Goal: Task Accomplishment & Management: Complete application form

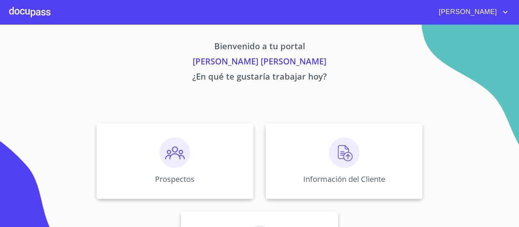
scroll to position [38, 0]
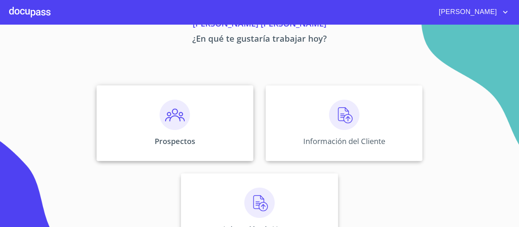
click at [193, 125] on div "Prospectos" at bounding box center [174, 123] width 157 height 76
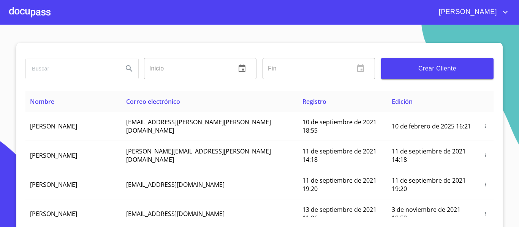
click at [395, 58] on button "Crear Cliente" at bounding box center [437, 68] width 112 height 21
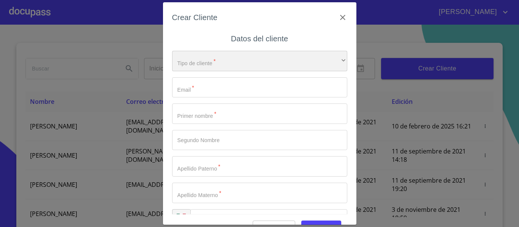
click at [203, 63] on div "​" at bounding box center [259, 61] width 175 height 21
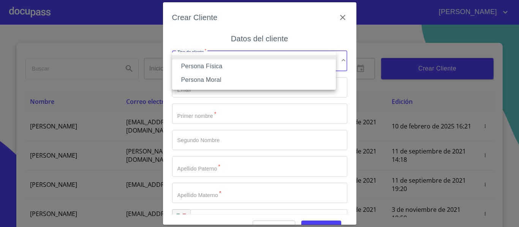
click at [203, 63] on li "Persona Física" at bounding box center [254, 67] width 164 height 14
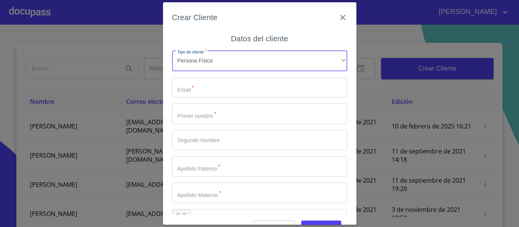
click at [206, 91] on input "Tipo de cliente   *" at bounding box center [259, 87] width 175 height 21
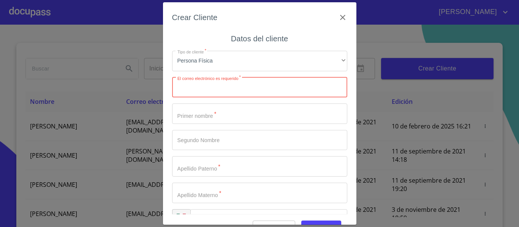
click at [249, 80] on input "Tipo de cliente   *" at bounding box center [259, 87] width 175 height 21
paste input "[EMAIL_ADDRESS][DOMAIN_NAME]"
type input "[EMAIL_ADDRESS][DOMAIN_NAME]"
click at [205, 119] on input "Tipo de cliente   *" at bounding box center [259, 114] width 175 height 21
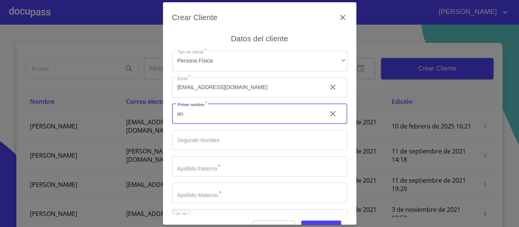
type input "a"
type input "[PERSON_NAME]"
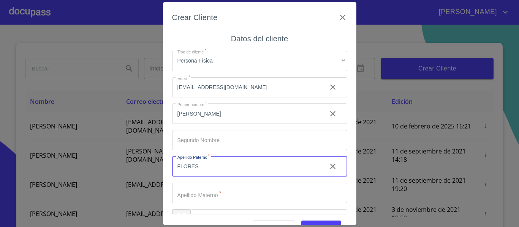
type input "FLORES"
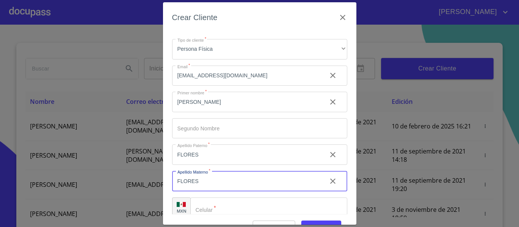
scroll to position [22, 0]
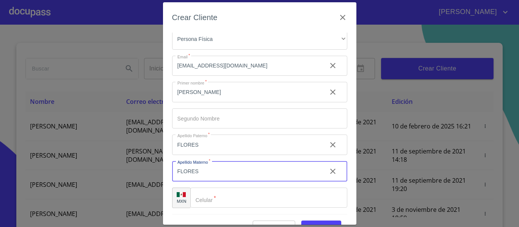
type input "FLORES"
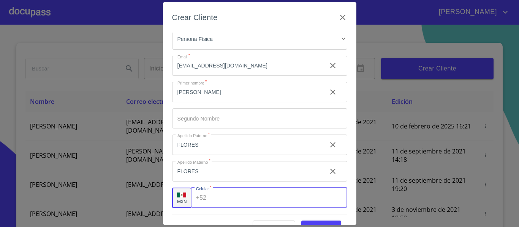
click at [254, 201] on input "Tipo de cliente   *" at bounding box center [277, 198] width 137 height 21
type input "[PHONE_NUMBER]"
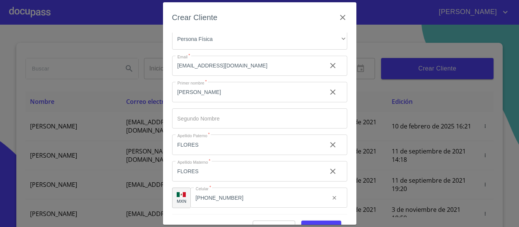
click at [197, 212] on div "Tipo de cliente   * Persona Física ​ Email   * [EMAIL_ADDRESS][DOMAIN_NAME] ​ P…" at bounding box center [259, 118] width 175 height 191
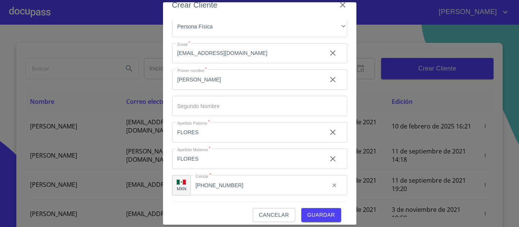
scroll to position [19, 0]
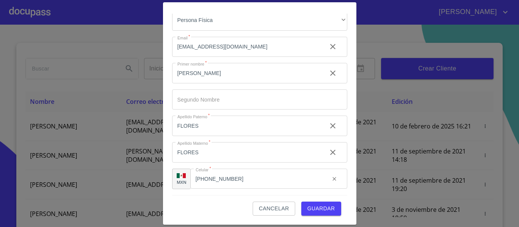
click at [321, 214] on button "Guardar" at bounding box center [321, 209] width 40 height 14
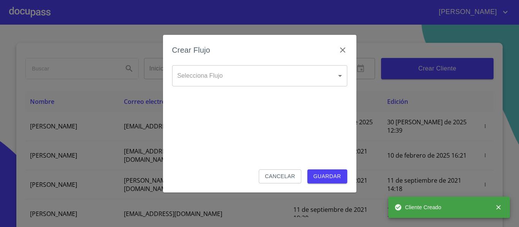
click at [304, 81] on body "[PERSON_NAME] ​ Fin ​ Crear Cliente Nombre Correo electrónico Registro Edición …" at bounding box center [259, 113] width 519 height 227
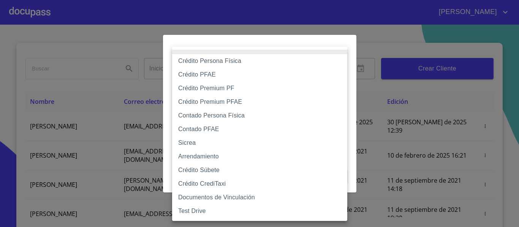
click at [244, 66] on li "Crédito Persona Física" at bounding box center [259, 61] width 175 height 14
type input "6009fb3c7d1714eb8809aa97"
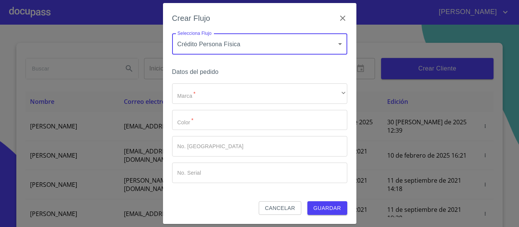
click at [242, 68] on h6 "Datos del pedido" at bounding box center [259, 72] width 175 height 11
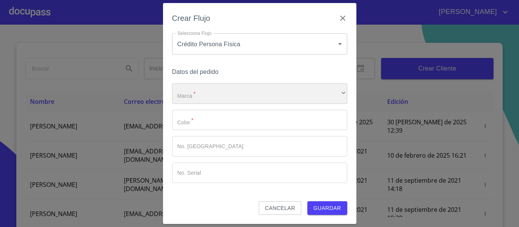
click at [232, 89] on div "​" at bounding box center [259, 94] width 175 height 21
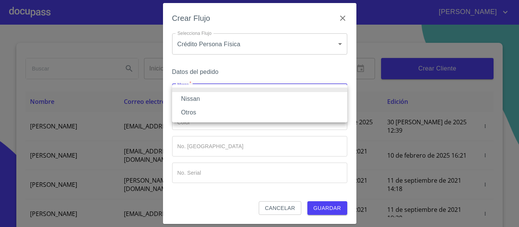
click at [226, 97] on li "Nissan" at bounding box center [259, 99] width 175 height 14
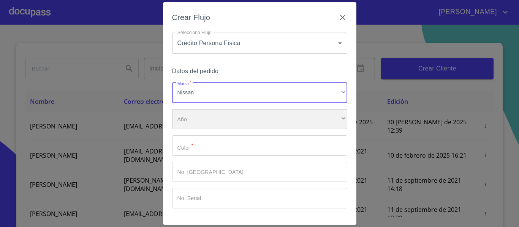
click at [223, 115] on div "​" at bounding box center [259, 119] width 175 height 21
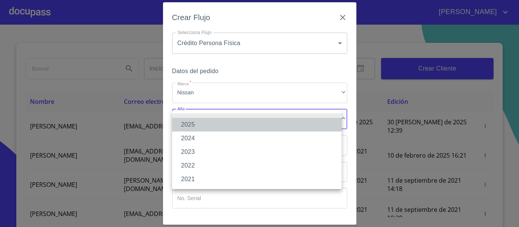
click at [216, 127] on li "2025" at bounding box center [256, 125] width 169 height 14
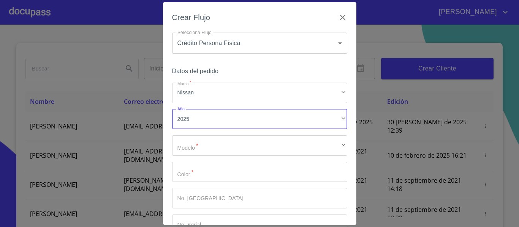
click at [213, 134] on div "Marca   * Nissan ​ Año 2025 ​ Modelo   * ​ ​ Color   * ​ No. Pedido ​ No. Seria…" at bounding box center [259, 159] width 175 height 153
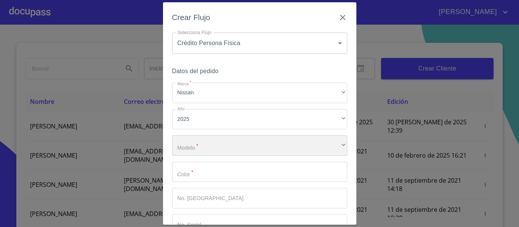
click at [210, 145] on div "​" at bounding box center [259, 146] width 175 height 21
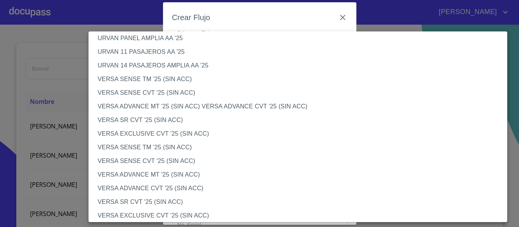
scroll to position [228, 0]
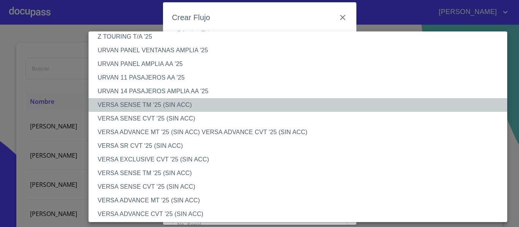
click at [177, 106] on li "VERSA SENSE TM '25 (SIN ACC)" at bounding box center [300, 105] width 424 height 14
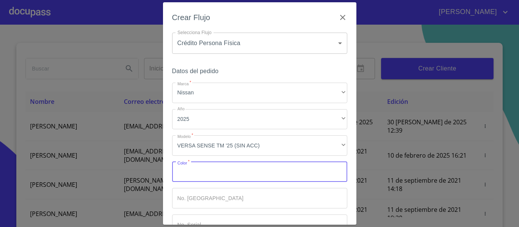
click at [240, 166] on input "Marca   *" at bounding box center [259, 172] width 175 height 21
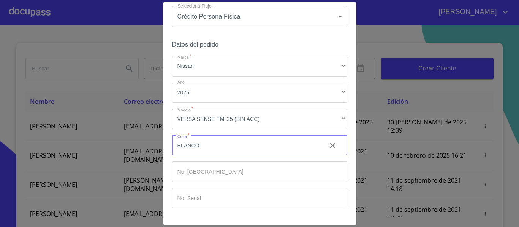
scroll to position [51, 0]
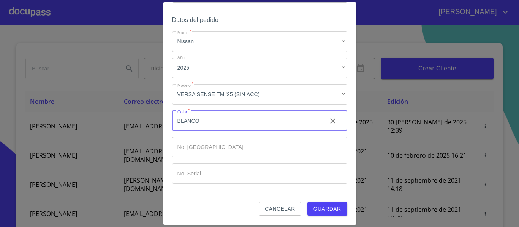
type input "BLANCO"
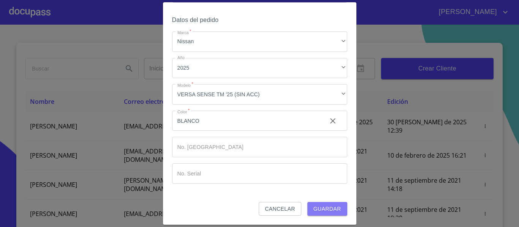
click at [315, 208] on span "Guardar" at bounding box center [327, 209] width 28 height 9
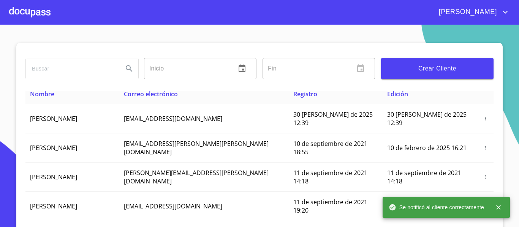
scroll to position [0, 0]
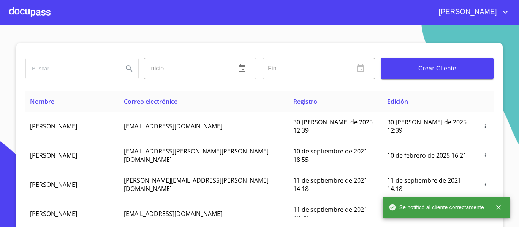
click at [38, 14] on div at bounding box center [29, 12] width 41 height 24
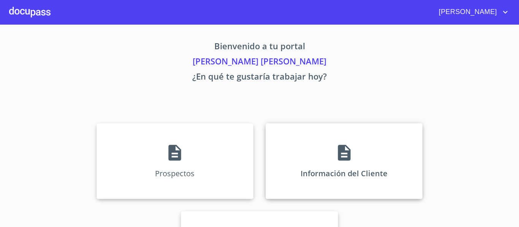
click at [312, 153] on div "Información del Cliente" at bounding box center [343, 161] width 157 height 76
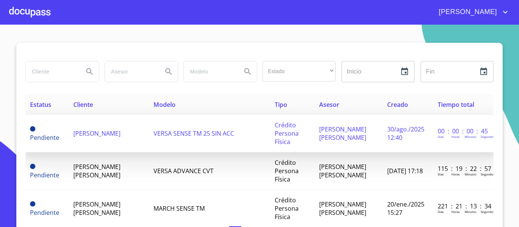
click at [98, 135] on td "[PERSON_NAME]" at bounding box center [109, 134] width 80 height 38
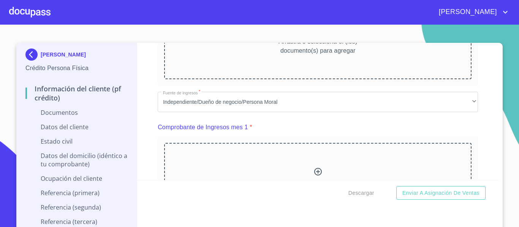
scroll to position [266, 0]
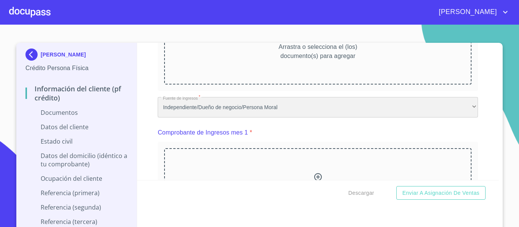
click at [290, 107] on div "Independiente/Dueño de negocio/Persona Moral" at bounding box center [318, 107] width 320 height 21
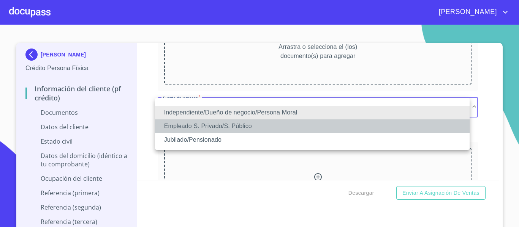
click at [292, 123] on li "Empleado S. Privado/S. Público" at bounding box center [312, 127] width 314 height 14
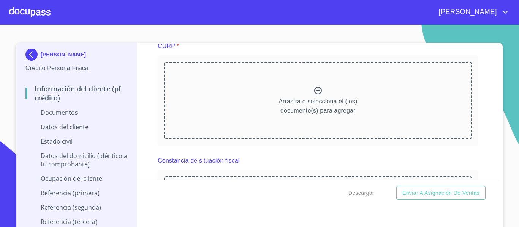
scroll to position [684, 0]
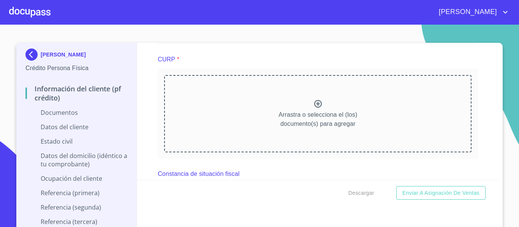
click at [313, 102] on icon at bounding box center [317, 104] width 9 height 9
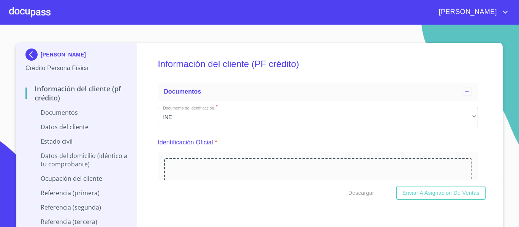
scroll to position [76, 0]
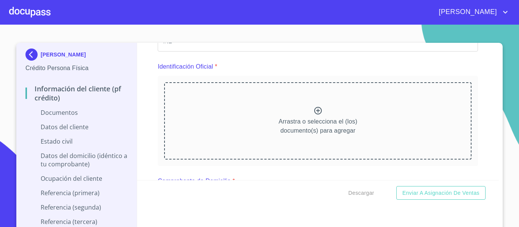
click at [314, 114] on icon at bounding box center [318, 111] width 8 height 8
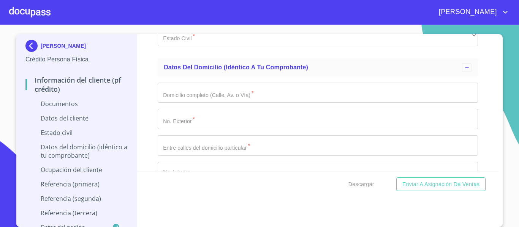
scroll to position [1519, 0]
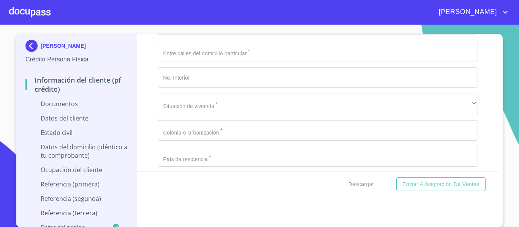
scroll to position [1937, 0]
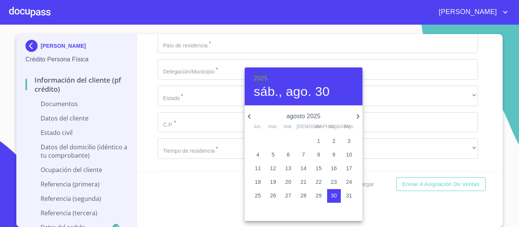
click at [264, 78] on h6 "2025" at bounding box center [261, 78] width 14 height 11
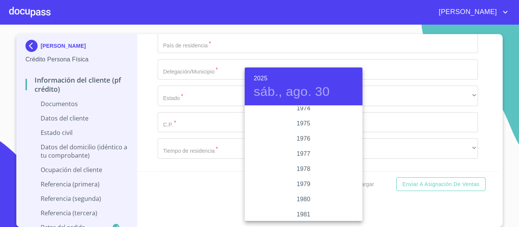
scroll to position [752, 0]
click at [306, 183] on div "1979" at bounding box center [304, 182] width 118 height 15
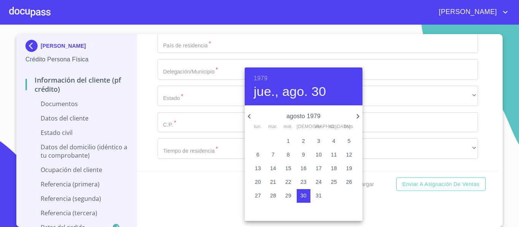
click at [252, 115] on icon "button" at bounding box center [249, 116] width 9 height 9
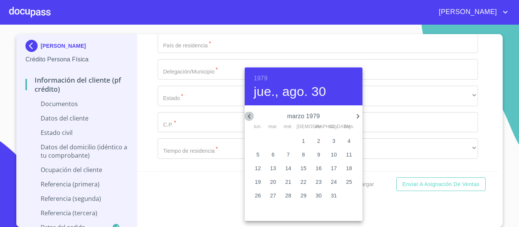
click at [252, 115] on icon "button" at bounding box center [249, 116] width 9 height 9
click at [257, 142] on p "1" at bounding box center [257, 141] width 3 height 8
type input "1 de ene. de 1979"
click at [141, 137] on div at bounding box center [259, 113] width 519 height 227
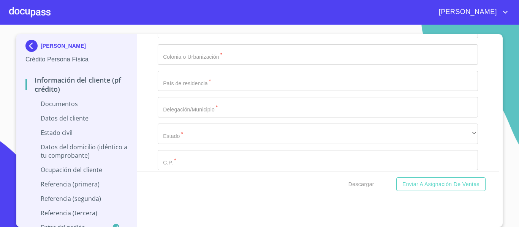
paste input "FOFA790125"
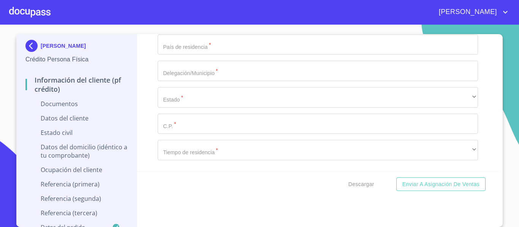
scroll to position [1948, 0]
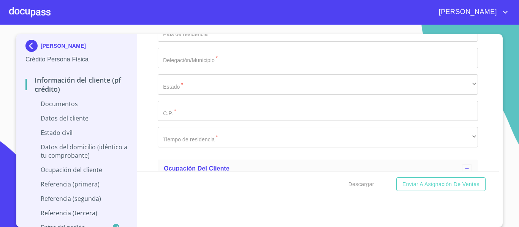
paste input "IF8"
type input "FOFA790125IF8"
paste input "FOFA790125MJCLLN05"
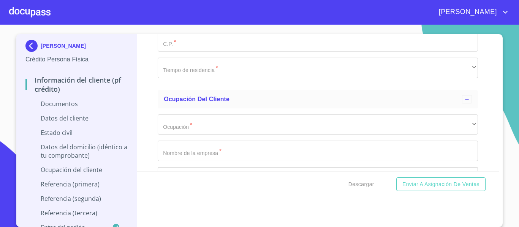
scroll to position [2024, 0]
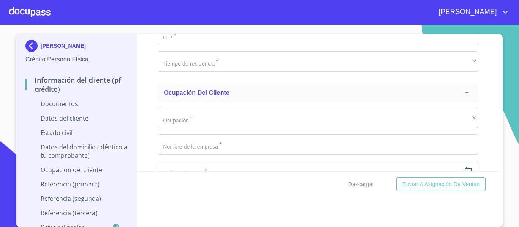
type input "FOFA790125MJCLLN05"
type input "2126646061"
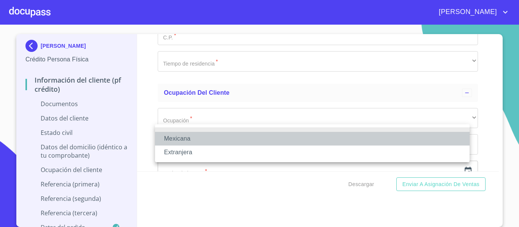
click at [213, 139] on li "Mexicana" at bounding box center [312, 139] width 314 height 14
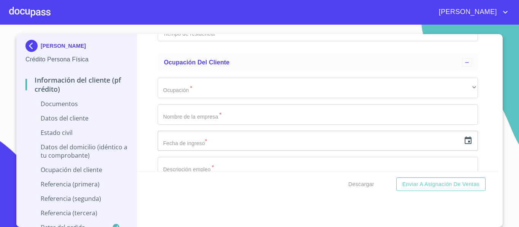
scroll to position [2100, 0]
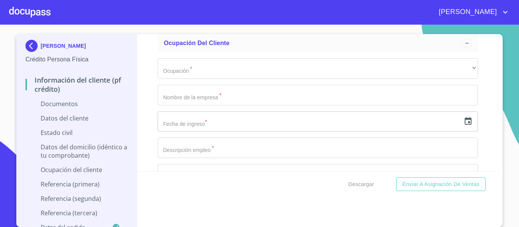
type input "[GEOGRAPHIC_DATA]"
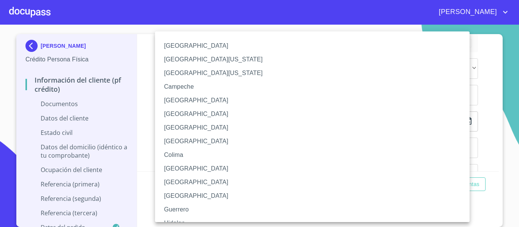
scroll to position [111, 0]
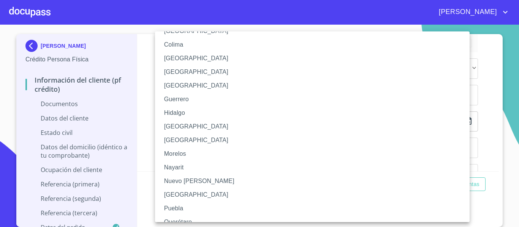
click at [186, 128] on li "[GEOGRAPHIC_DATA]" at bounding box center [315, 127] width 320 height 14
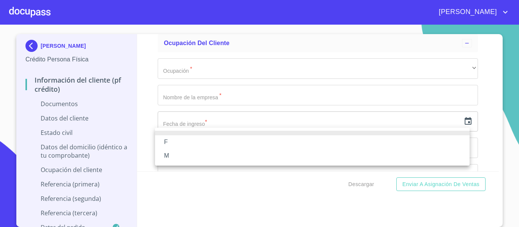
click at [185, 142] on li "F" at bounding box center [312, 143] width 314 height 14
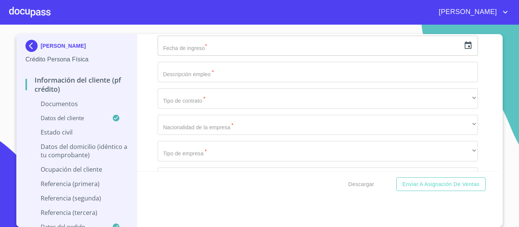
scroll to position [2214, 0]
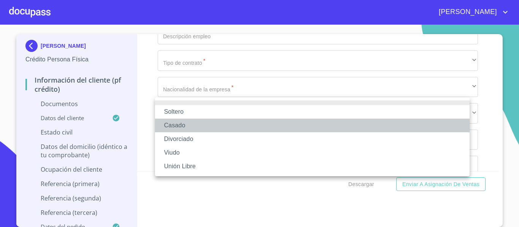
click at [175, 126] on li "Casado" at bounding box center [312, 126] width 314 height 14
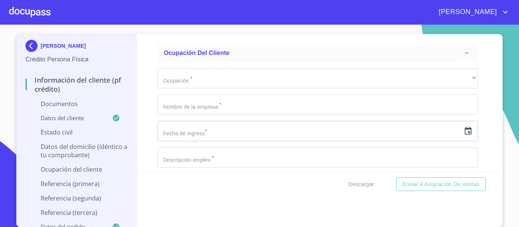
scroll to position [2290, 0]
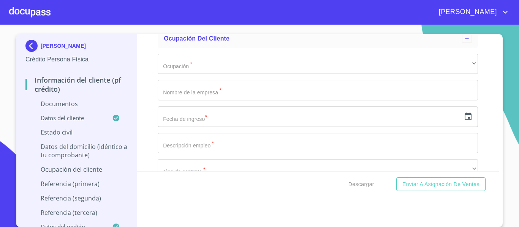
type input "C"
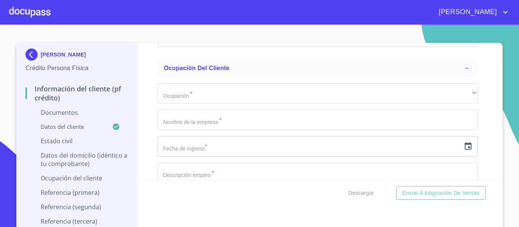
scroll to position [2214, 0]
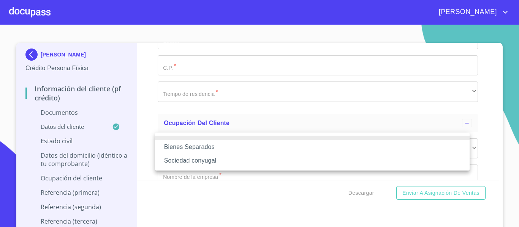
click at [224, 150] on li "Bienes Separados" at bounding box center [312, 148] width 314 height 14
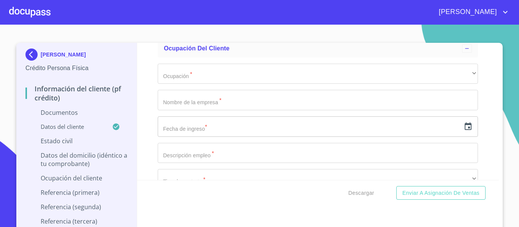
scroll to position [2290, 0]
type input "[DEMOGRAPHIC_DATA]"
type input "d"
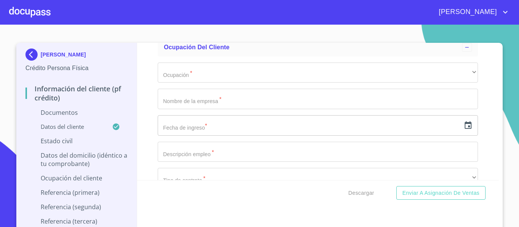
type input "DE NAZARET"
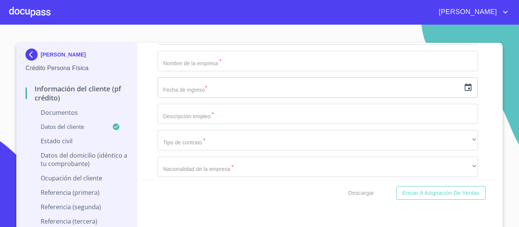
scroll to position [2366, 0]
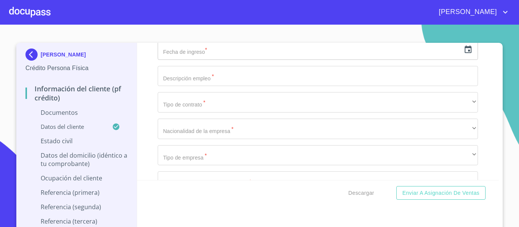
type input "[PERSON_NAME]"
type input "FLORES"
type input "1"
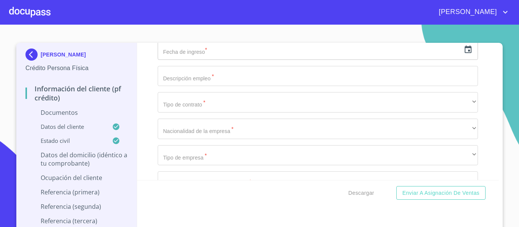
type input "17"
click at [480, 148] on div "Información del cliente (PF crédito) Documentos Documento de identificación.   …" at bounding box center [318, 111] width 362 height 137
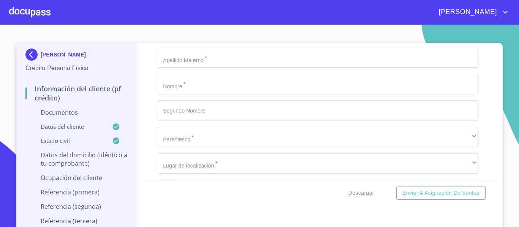
type input "0"
click at [144, 115] on div "Información del cliente (PF crédito) Documentos Documento de identificación.   …" at bounding box center [318, 111] width 362 height 137
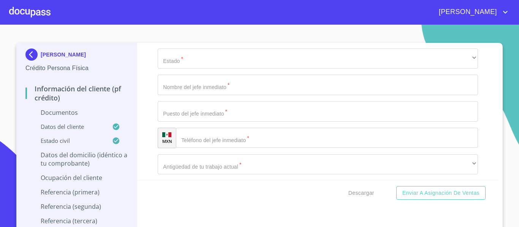
click at [145, 128] on div "Información del cliente (PF crédito) Documentos Documento de identificación.   …" at bounding box center [318, 111] width 362 height 137
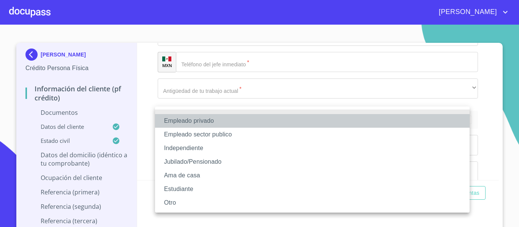
click at [189, 119] on li "Empleado privado" at bounding box center [312, 121] width 314 height 14
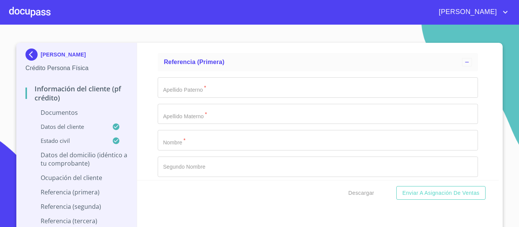
scroll to position [2556, 0]
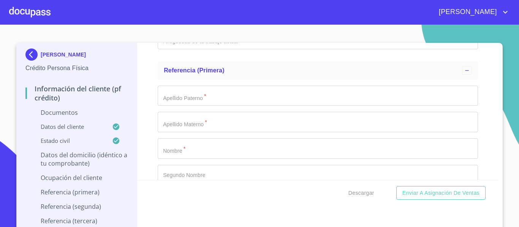
type input "A"
type input "T"
paste input "AIRBND"
type input "AIRBND"
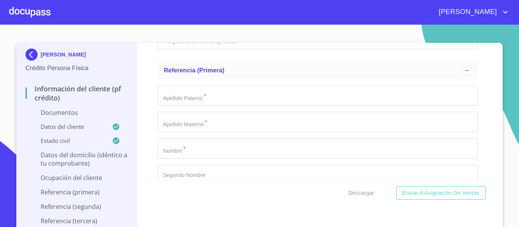
click at [150, 106] on div "Información del cliente (PF crédito) Documentos Documento de identificación.   …" at bounding box center [318, 111] width 362 height 137
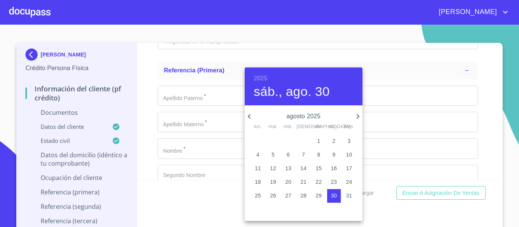
click at [257, 74] on h6 "2025" at bounding box center [261, 78] width 14 height 11
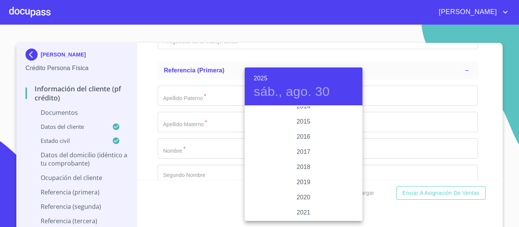
scroll to position [1322, 0]
click at [303, 192] on div "2017" at bounding box center [304, 190] width 118 height 15
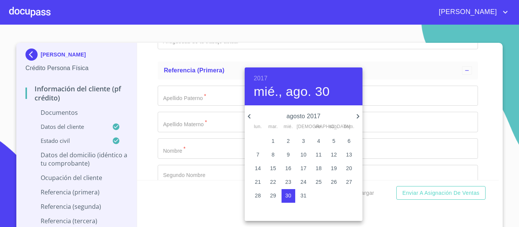
click at [245, 116] on icon "button" at bounding box center [249, 116] width 9 height 9
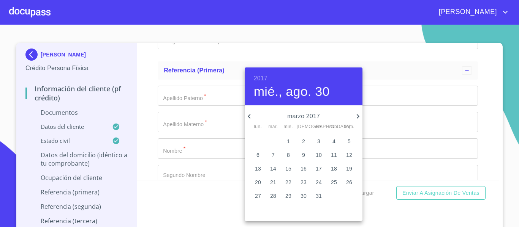
click at [245, 116] on icon "button" at bounding box center [249, 116] width 9 height 9
click at [347, 153] on p "8" at bounding box center [348, 155] width 3 height 8
type input "8 de ene. de 2017"
click at [152, 108] on div at bounding box center [259, 113] width 519 height 227
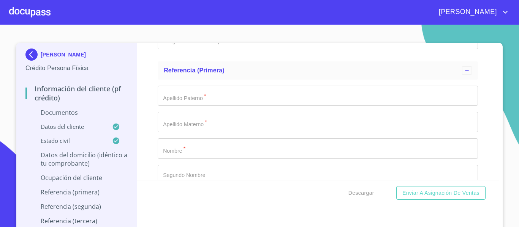
type input "R"
type input "ADMINISTRACION [PERSON_NAME] TURISTICAS"
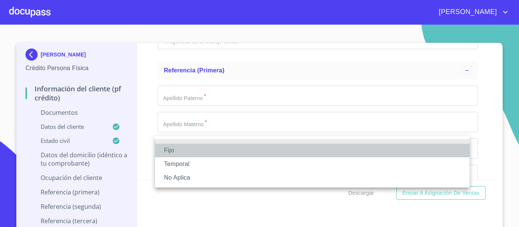
click at [282, 153] on li "Fijo" at bounding box center [312, 151] width 314 height 14
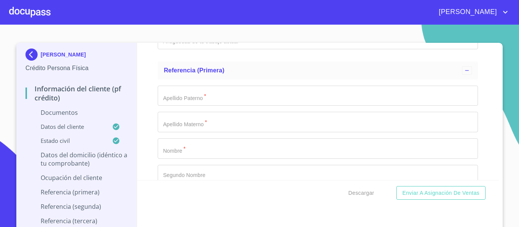
click at [152, 159] on div "Información del cliente (PF crédito) Documentos Documento de identificación.   …" at bounding box center [318, 111] width 362 height 137
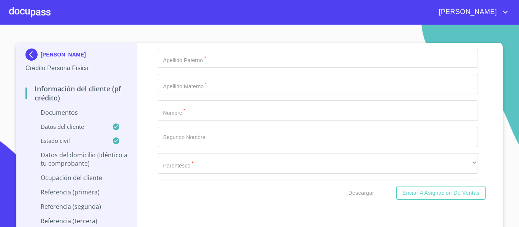
type input "20000"
click at [154, 139] on div "Información del cliente (PF crédito) Documentos Documento de identificación.   …" at bounding box center [318, 111] width 362 height 137
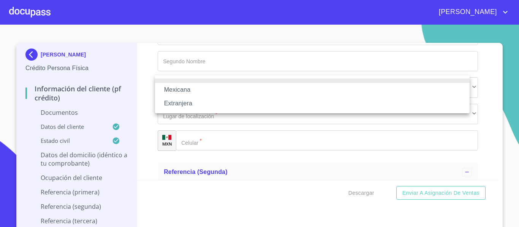
click at [182, 93] on li "Mexicana" at bounding box center [312, 90] width 314 height 14
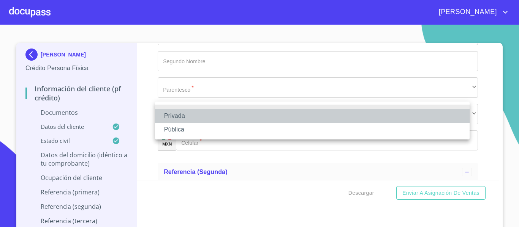
click at [180, 117] on li "Privada" at bounding box center [312, 116] width 314 height 14
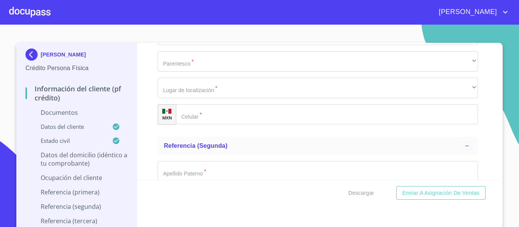
scroll to position [2708, 0]
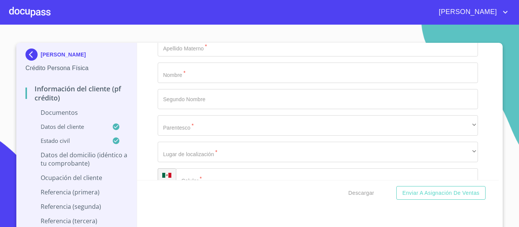
scroll to position [2594, 0]
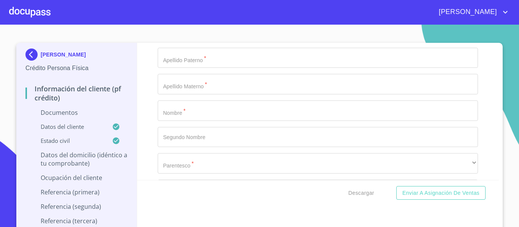
drag, startPoint x: 279, startPoint y: 83, endPoint x: 202, endPoint y: 87, distance: 77.2
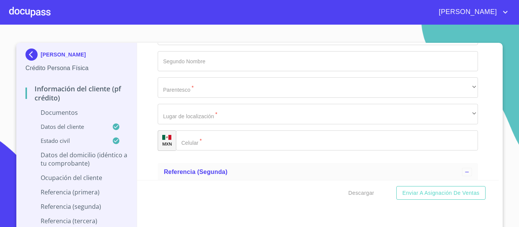
type input "RENTA [PERSON_NAME]"
click at [141, 129] on div "Información del cliente (PF crédito) Documentos Documento de identificación.   …" at bounding box center [318, 111] width 362 height 137
click at [149, 137] on div "Información del cliente (PF crédito) Documentos Documento de identificación.   …" at bounding box center [318, 111] width 362 height 137
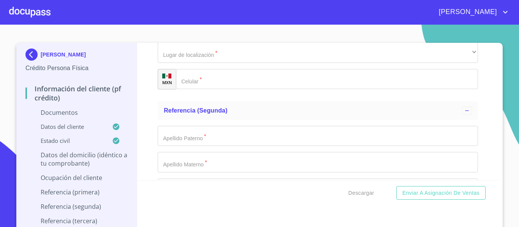
scroll to position [2746, 0]
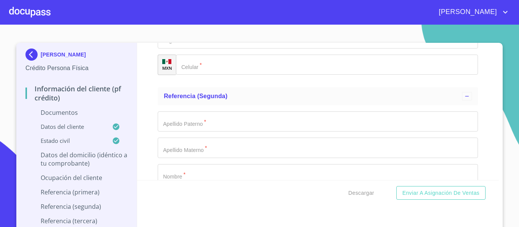
type input "[PHONE_NUMBER]"
type input "CALLE [PERSON_NAME]"
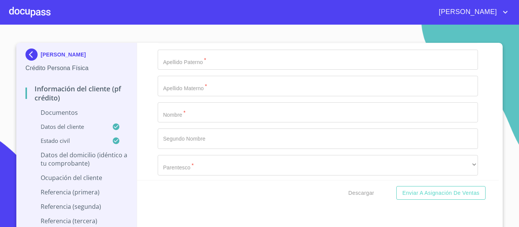
scroll to position [2822, 0]
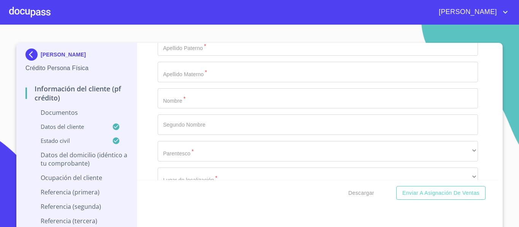
type input "10"
type input "LA TEJERIA"
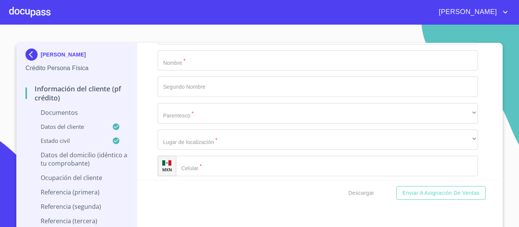
type input "49340"
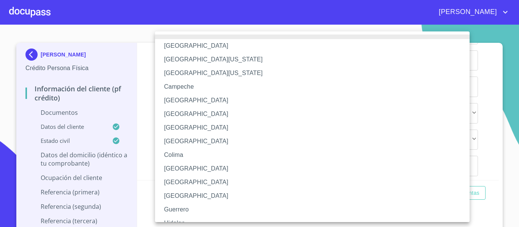
click at [142, 111] on div at bounding box center [259, 113] width 519 height 227
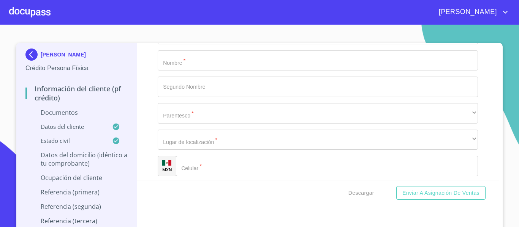
type input "TAPALPA"
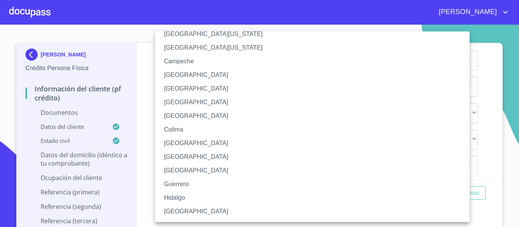
scroll to position [38, 0]
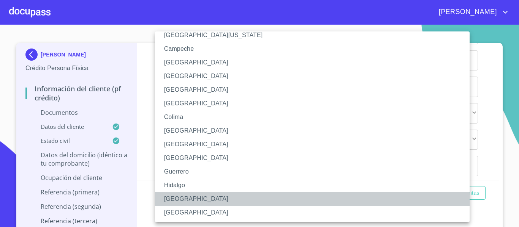
click at [184, 194] on li "[GEOGRAPHIC_DATA]" at bounding box center [315, 200] width 320 height 14
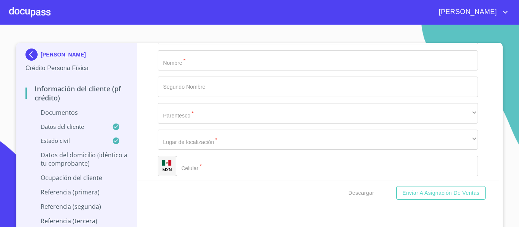
click at [140, 171] on div "Información del cliente (PF crédito) Documentos Documento de identificación.   …" at bounding box center [318, 111] width 362 height 137
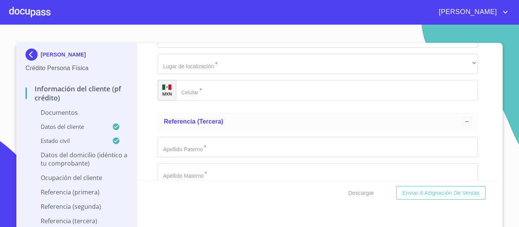
type input "[PERSON_NAME] DE LOS ANGELES [PERSON_NAME]"
type input "DUEÑA"
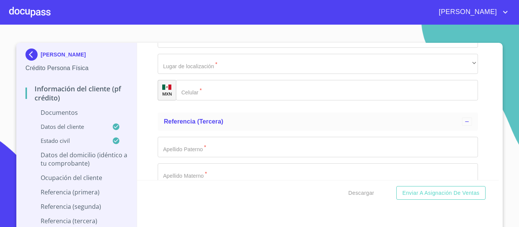
scroll to position [3012, 0]
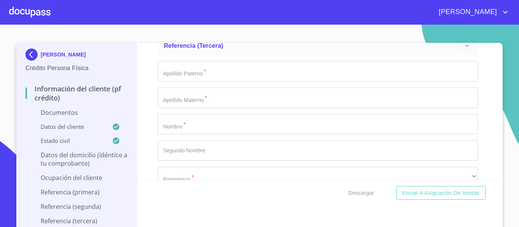
type input "[PHONE_NUMBER]"
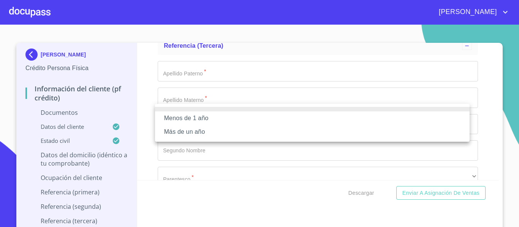
click at [201, 117] on li "Menos de 1 año" at bounding box center [312, 119] width 314 height 14
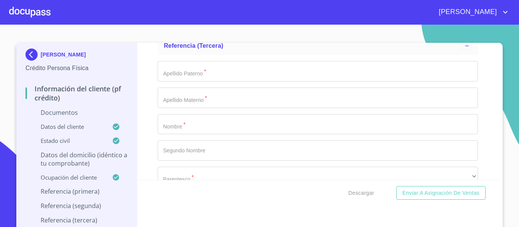
scroll to position [3050, 0]
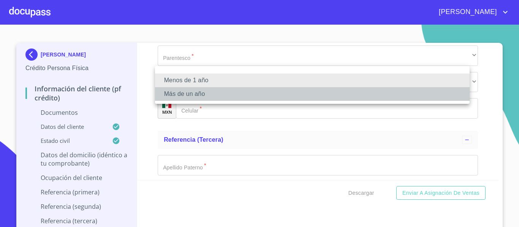
click at [198, 101] on li "Más de un año" at bounding box center [312, 94] width 314 height 14
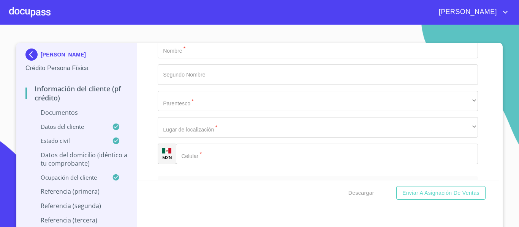
type input "FLORES"
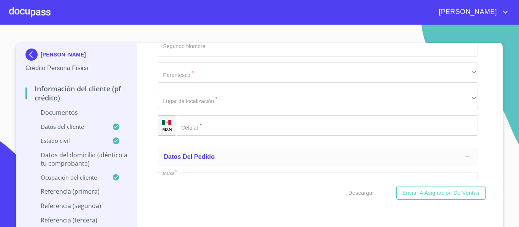
scroll to position [3129, 0]
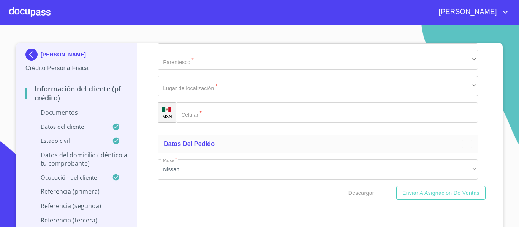
type input "[PERSON_NAME]"
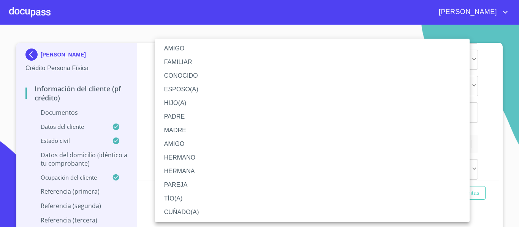
click at [207, 170] on li "HERMANA" at bounding box center [312, 172] width 314 height 14
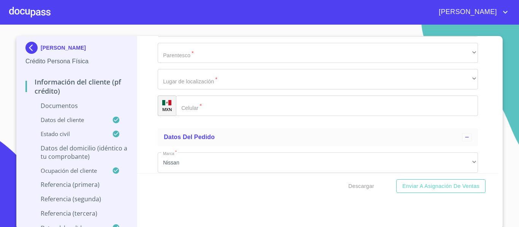
scroll to position [9, 0]
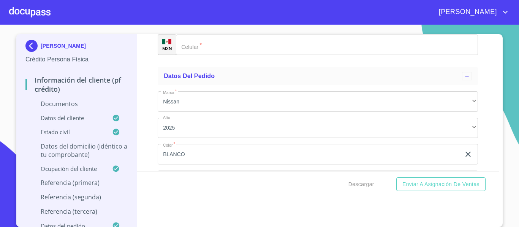
scroll to position [3205, 0]
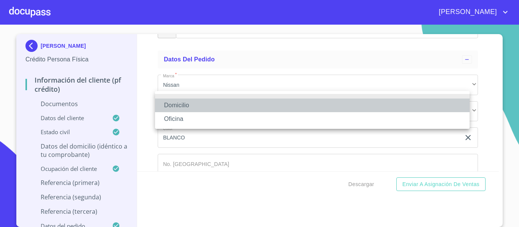
click at [179, 103] on li "Domicilio" at bounding box center [312, 106] width 314 height 14
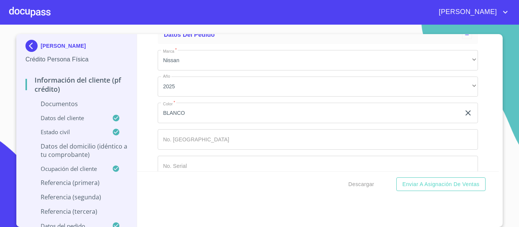
scroll to position [3243, 0]
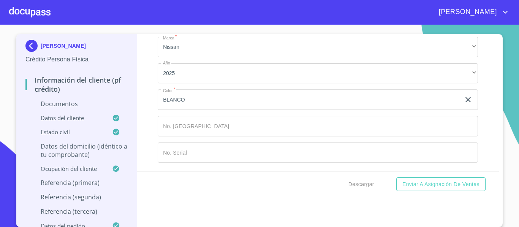
type input "[PHONE_NUMBER]"
click at [147, 111] on div "Información del cliente (PF crédito) Documentos Documento de identificación.   …" at bounding box center [318, 102] width 362 height 137
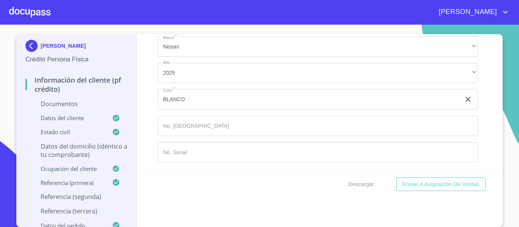
type input "A"
type input "[PERSON_NAME]"
type input "ARACELI"
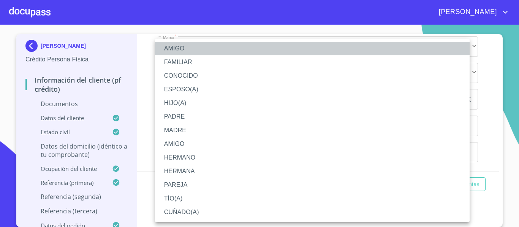
click at [184, 49] on li "AMIGO" at bounding box center [312, 49] width 314 height 14
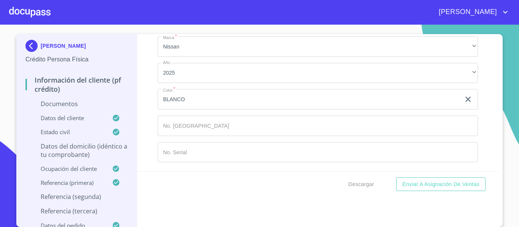
scroll to position [3395, 0]
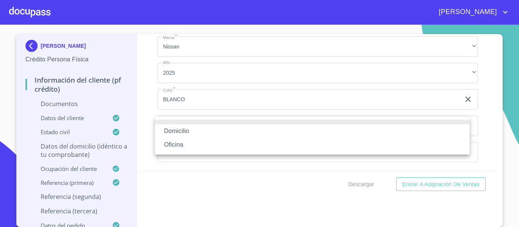
click at [218, 132] on li "Domicilio" at bounding box center [312, 132] width 314 height 14
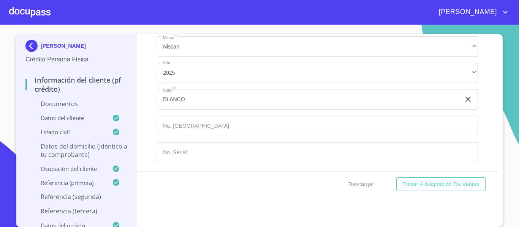
scroll to position [3433, 0]
type input "[PHONE_NUMBER]"
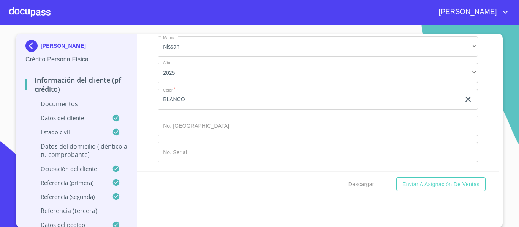
type input "[PERSON_NAME]"
type input "FLORES"
type input "[PERSON_NAME]"
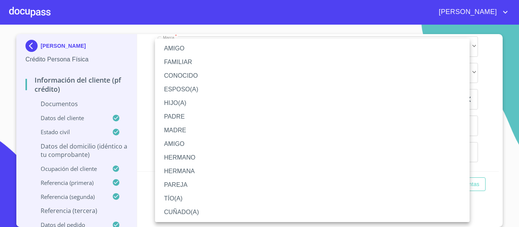
click at [186, 103] on li "HIJO(A)" at bounding box center [312, 103] width 314 height 14
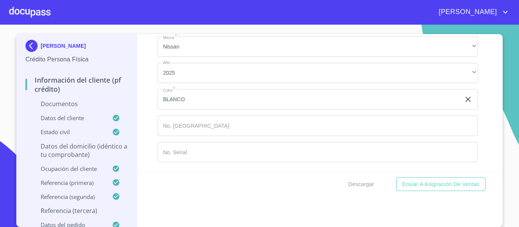
scroll to position [3623, 0]
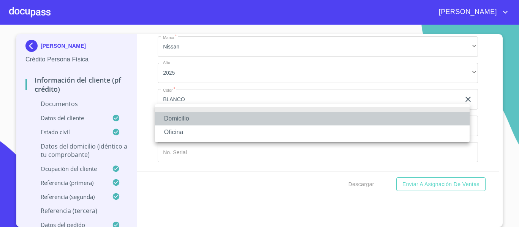
click at [195, 118] on li "Domicilio" at bounding box center [312, 119] width 314 height 14
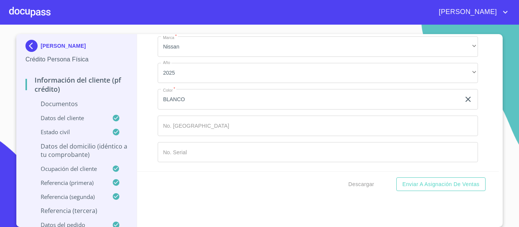
scroll to position [3661, 0]
type input "[PHONE_NUMBER]"
click at [147, 118] on div "Información del cliente (PF crédito) Documentos Documento de identificación.   …" at bounding box center [318, 102] width 362 height 137
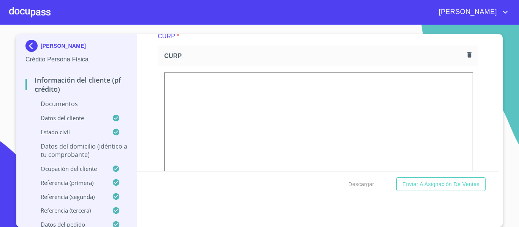
scroll to position [722, 0]
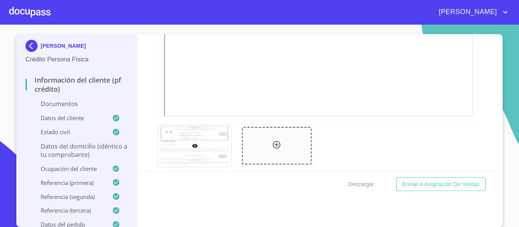
scroll to position [1063, 0]
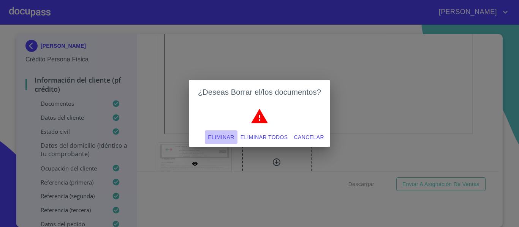
click at [222, 136] on span "Eliminar" at bounding box center [221, 137] width 26 height 9
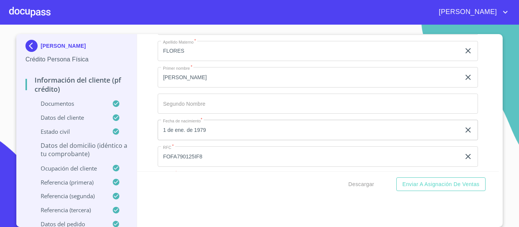
scroll to position [1557, 0]
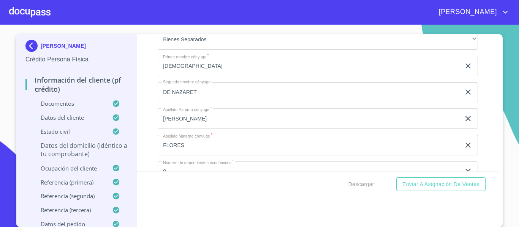
scroll to position [2051, 0]
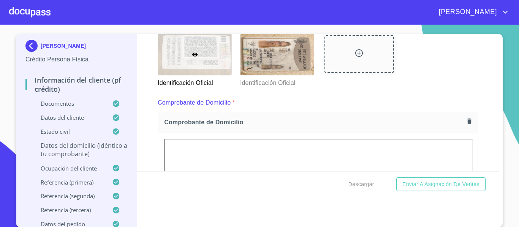
scroll to position [152, 0]
click at [356, 186] on span "Descargar" at bounding box center [361, 184] width 26 height 9
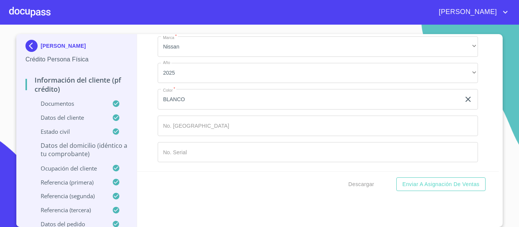
scroll to position [3760, 0]
type input "AV [GEOGRAPHIC_DATA][PERSON_NAME]"
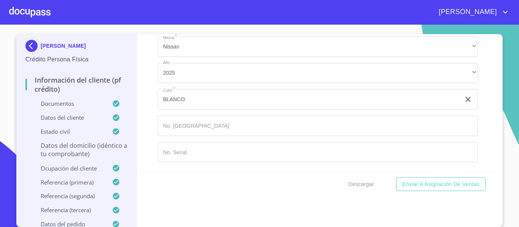
type input "188"
type input "[PERSON_NAME] Y CIRCUITO DE LOS PINOS"
type input "151"
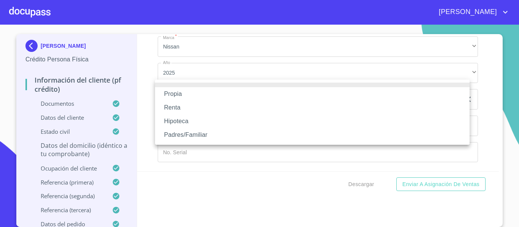
click at [175, 95] on li "Propia" at bounding box center [312, 94] width 314 height 14
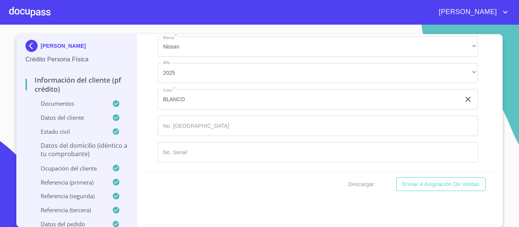
type input "$6,000,000"
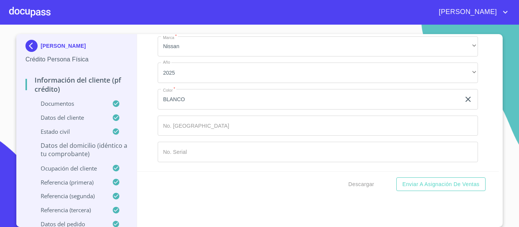
type input "VISTAS DEL [PERSON_NAME]"
type input "[GEOGRAPHIC_DATA]"
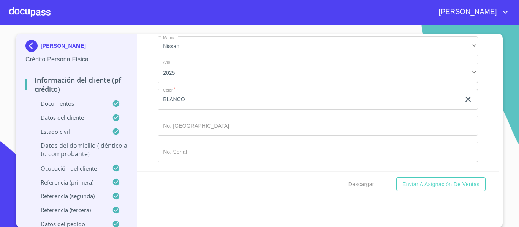
type input "ZAPOPAN"
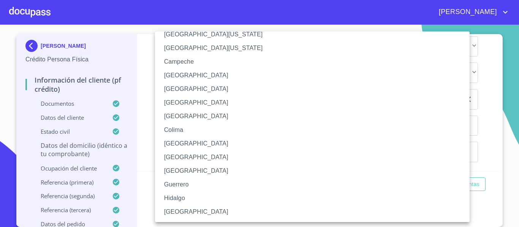
scroll to position [38, 0]
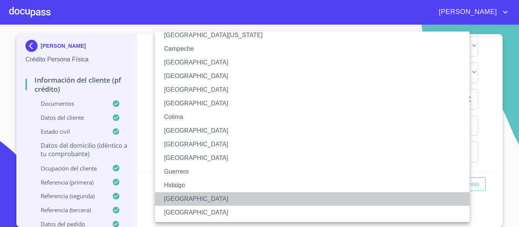
click at [176, 199] on li "[GEOGRAPHIC_DATA]" at bounding box center [315, 200] width 320 height 14
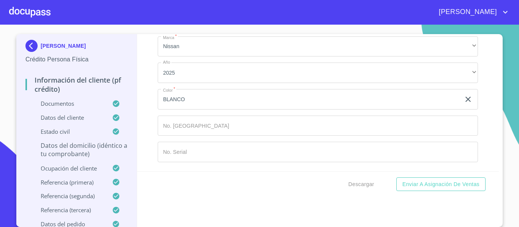
type input "45237"
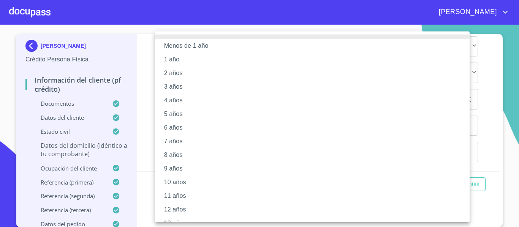
scroll to position [38, 0]
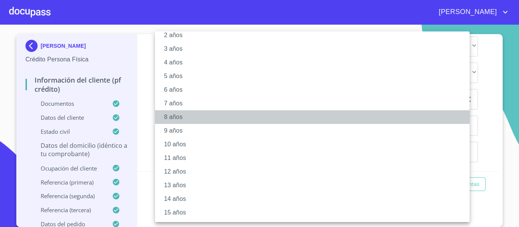
click at [180, 116] on li "8 años" at bounding box center [315, 118] width 320 height 14
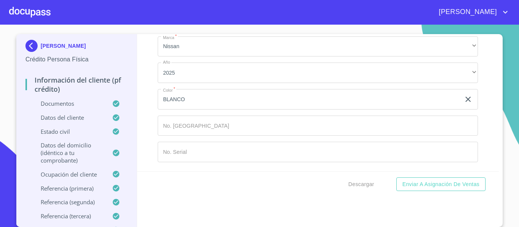
click at [142, 113] on div "Información del cliente (PF crédito) Documentos Documento de identificación.   …" at bounding box center [318, 102] width 362 height 137
click at [361, 184] on span "Descargar" at bounding box center [361, 184] width 26 height 9
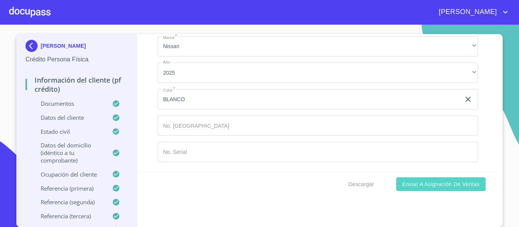
click at [445, 187] on span "Enviar a Asignación de Ventas" at bounding box center [440, 184] width 77 height 9
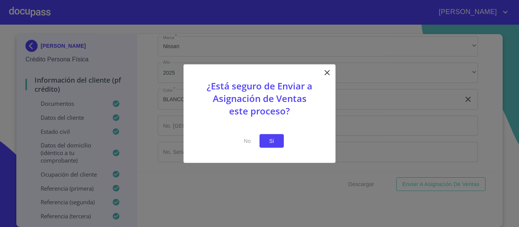
click at [274, 142] on span "Si" at bounding box center [271, 140] width 12 height 9
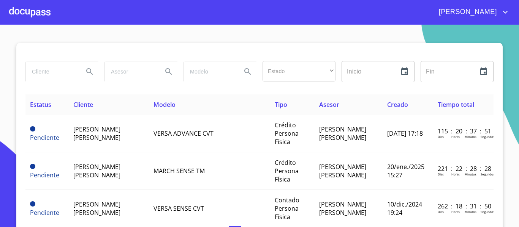
click at [41, 11] on div at bounding box center [29, 12] width 41 height 24
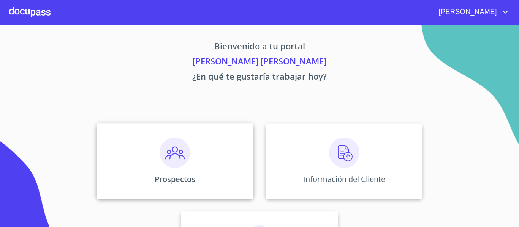
click at [229, 158] on div "Prospectos" at bounding box center [174, 161] width 157 height 76
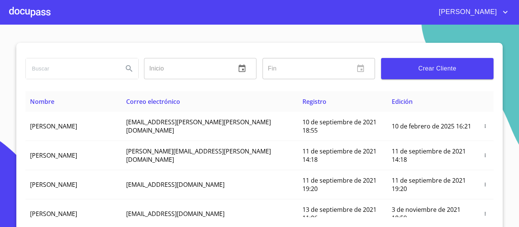
click at [28, 14] on div at bounding box center [29, 12] width 41 height 24
